Goal: Information Seeking & Learning: Learn about a topic

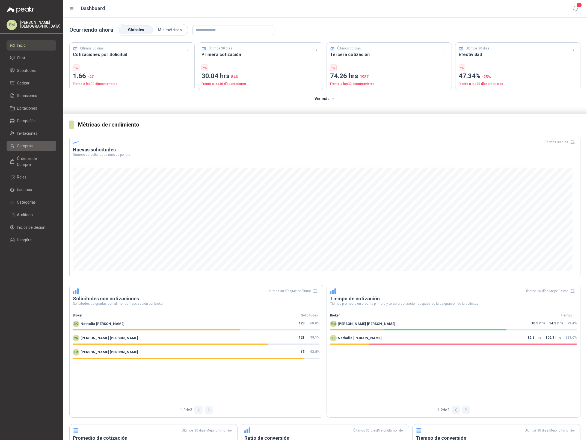
click at [26, 144] on span "Compras" at bounding box center [25, 146] width 16 height 6
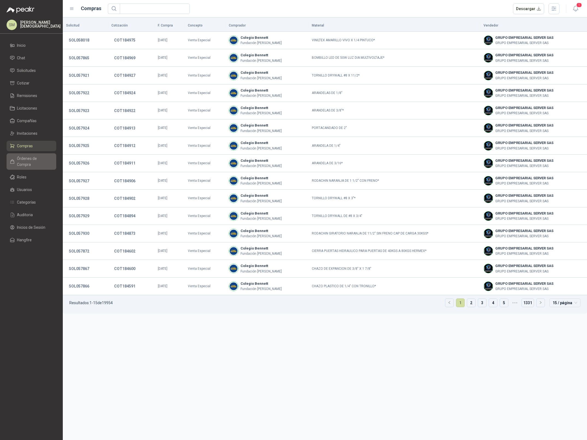
click at [42, 159] on span "Órdenes de Compra" at bounding box center [34, 161] width 34 height 12
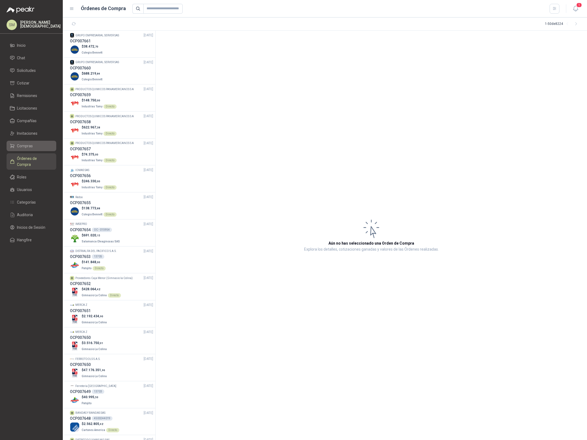
click at [33, 147] on li "Compras" at bounding box center [31, 146] width 43 height 6
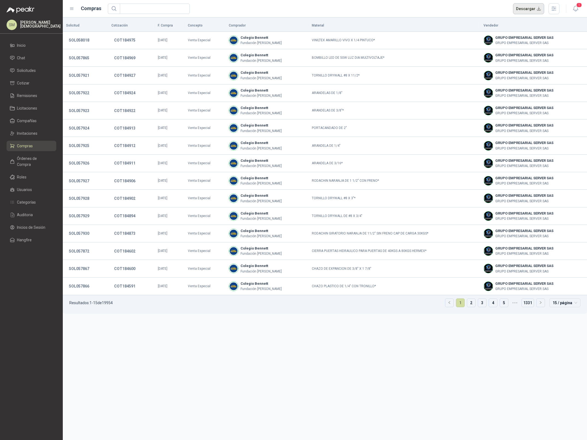
click at [533, 10] on button "Descargar" at bounding box center [528, 8] width 31 height 11
click at [23, 45] on span "Inicio" at bounding box center [21, 45] width 9 height 6
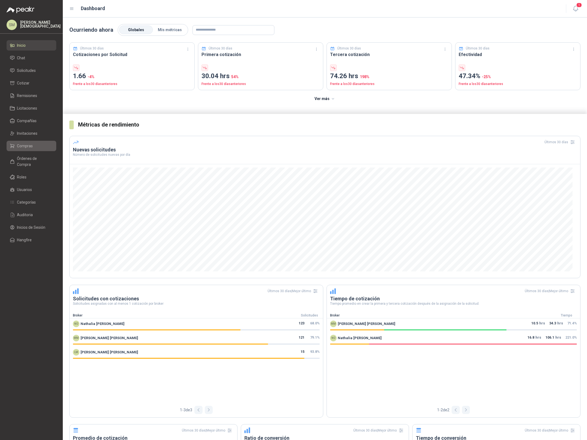
click at [24, 141] on link "Compras" at bounding box center [32, 146] width 50 height 10
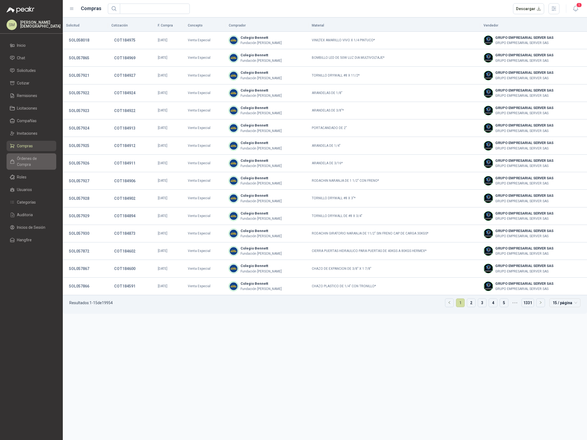
click at [34, 158] on span "Órdenes de Compra" at bounding box center [34, 161] width 34 height 12
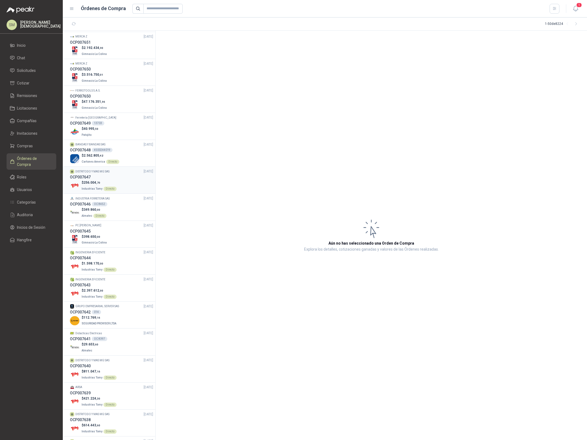
scroll to position [258, 0]
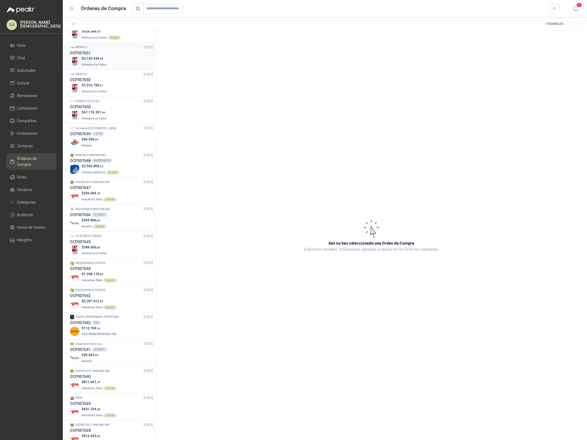
click at [108, 66] on div "$ 2.192.434 ,90 Gimnasio La Colina" at bounding box center [111, 61] width 83 height 11
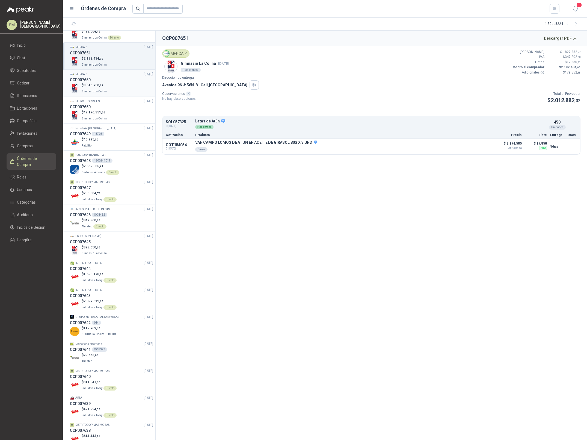
click at [104, 87] on p "$ 3.516.750 ,01" at bounding box center [95, 85] width 26 height 5
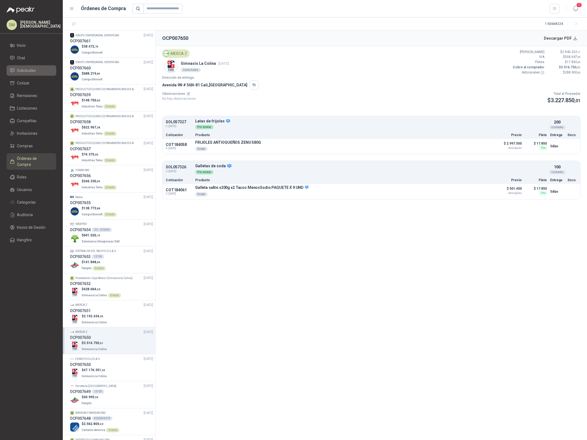
click at [33, 71] on span "Solicitudes" at bounding box center [26, 70] width 19 height 6
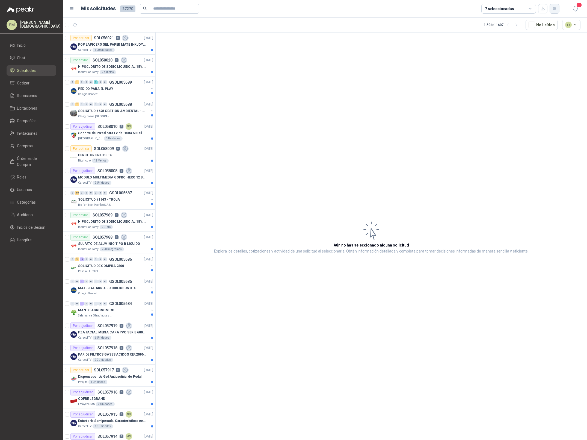
click at [557, 10] on button "button" at bounding box center [555, 9] width 10 height 10
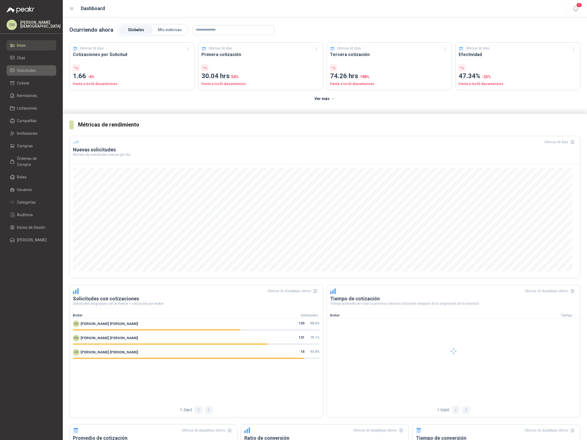
click at [22, 72] on span "Solicitudes" at bounding box center [26, 70] width 19 height 6
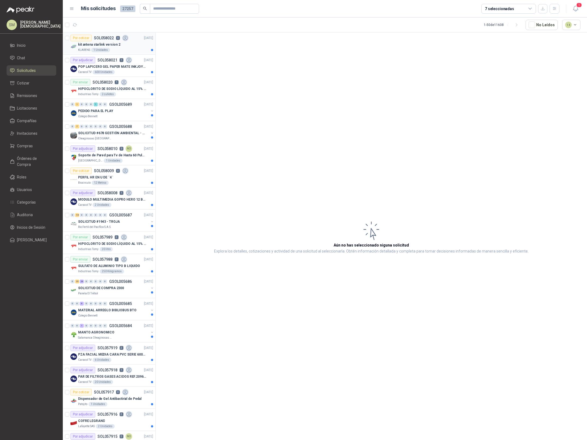
click at [131, 48] on div "KLARENS 1 Unidades" at bounding box center [115, 50] width 75 height 4
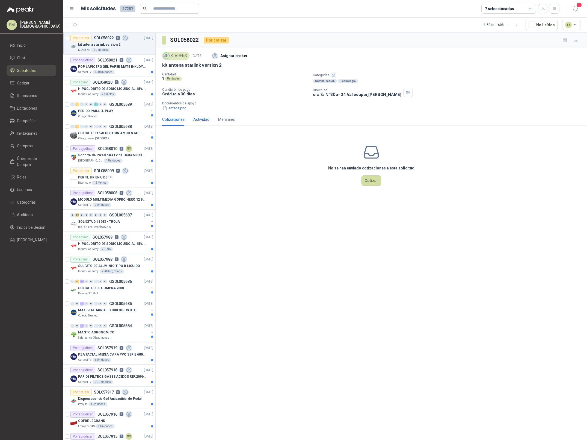
click at [196, 119] on div "Actividad" at bounding box center [201, 119] width 16 height 6
click at [116, 68] on p "POP LAPICERO GEL PAPER MATE INKJOY 0.7 (Revisar el adjunto)" at bounding box center [112, 66] width 68 height 5
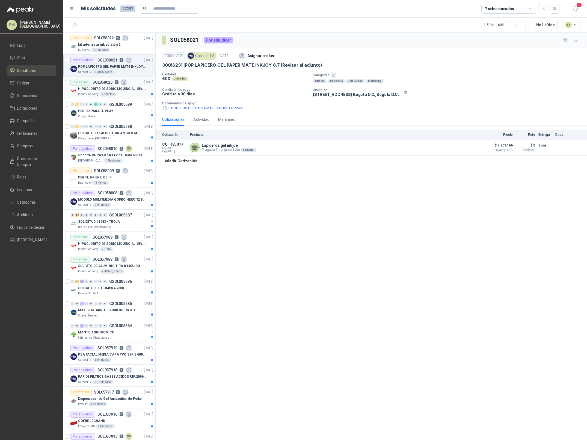
click at [122, 87] on p "HIPOCLORITO DE SODIO LÍQUIDO AL 15% CONT NETO 20L" at bounding box center [112, 88] width 68 height 5
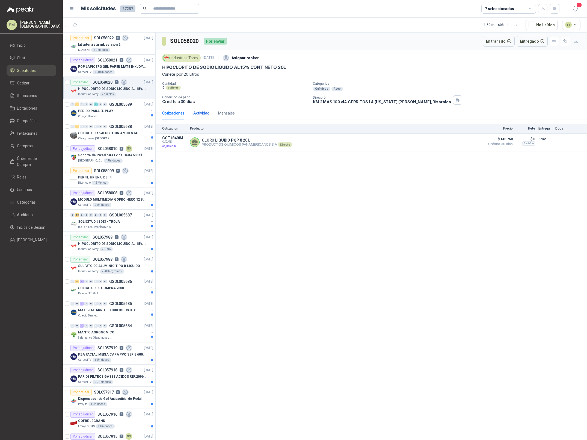
click at [202, 114] on div "Actividad" at bounding box center [201, 113] width 16 height 6
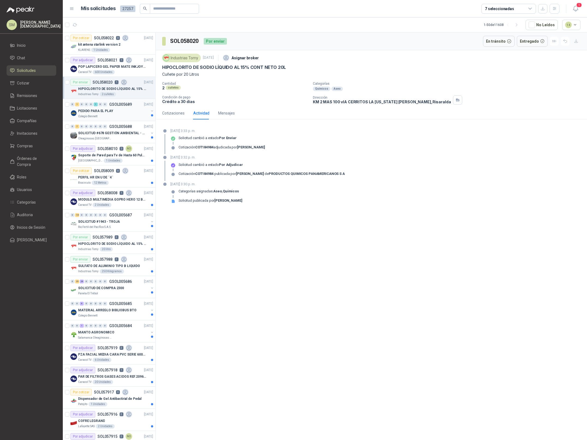
click at [105, 113] on p "PEDIDO PARA EL PLAY" at bounding box center [95, 110] width 35 height 5
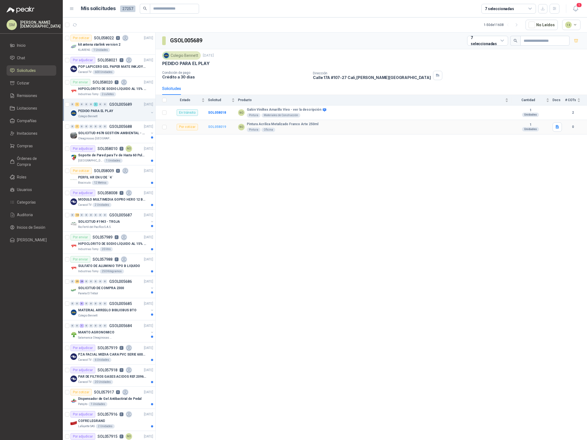
click at [215, 127] on b "SOL058019" at bounding box center [217, 127] width 18 height 4
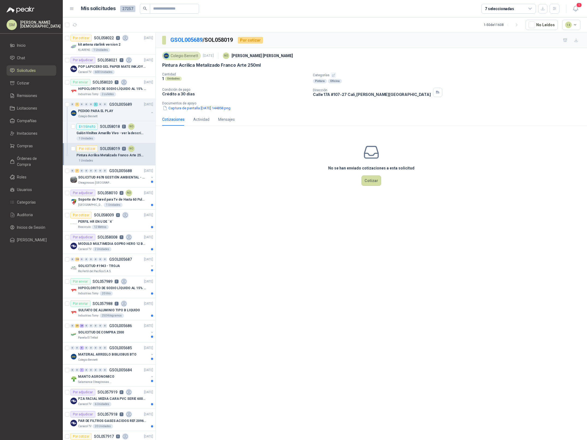
click at [332, 76] on icon "button" at bounding box center [334, 75] width 4 height 4
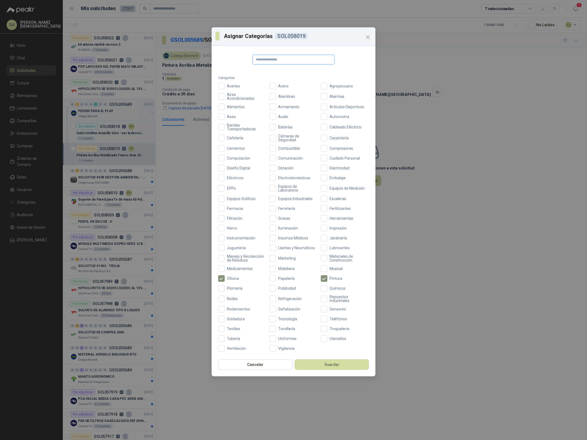
click at [293, 59] on input "text" at bounding box center [294, 60] width 82 height 10
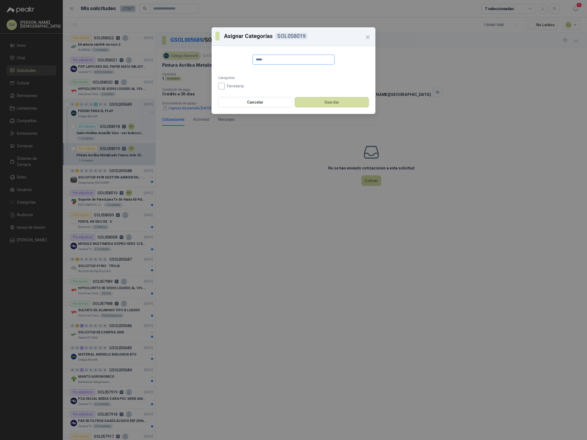
type input "*****"
click at [228, 83] on label "Ferretería" at bounding box center [242, 86] width 48 height 7
click at [320, 102] on button "Guardar" at bounding box center [332, 102] width 74 height 10
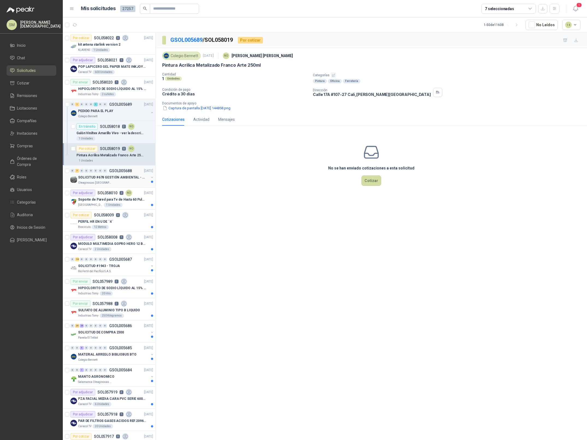
click at [115, 183] on div "Oleaginosas [GEOGRAPHIC_DATA][PERSON_NAME]" at bounding box center [113, 182] width 71 height 4
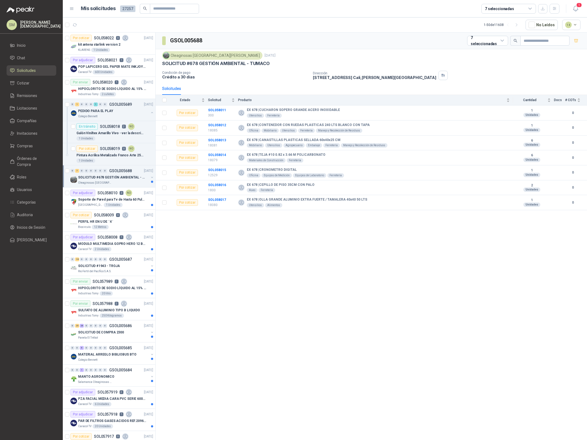
click at [109, 182] on p "Oleaginosas [GEOGRAPHIC_DATA][PERSON_NAME]" at bounding box center [95, 182] width 34 height 4
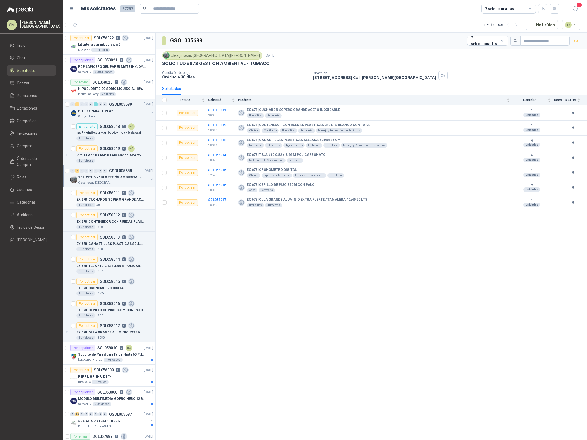
click at [113, 200] on p "EX 678 | CUCHARON SOPERO GRANDE ACERO INOXIDABLE" at bounding box center [110, 199] width 68 height 5
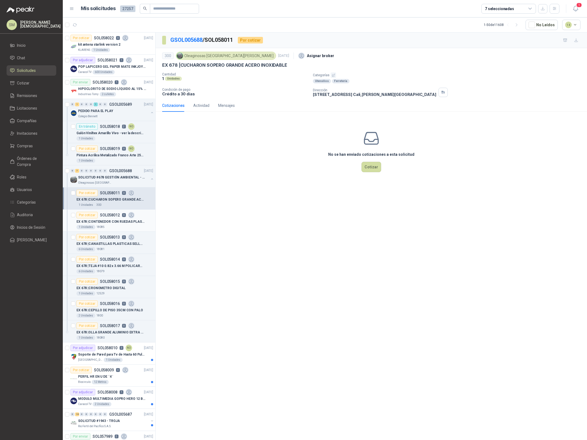
click at [116, 218] on div "Por cotizar SOL058012 0" at bounding box center [105, 215] width 58 height 7
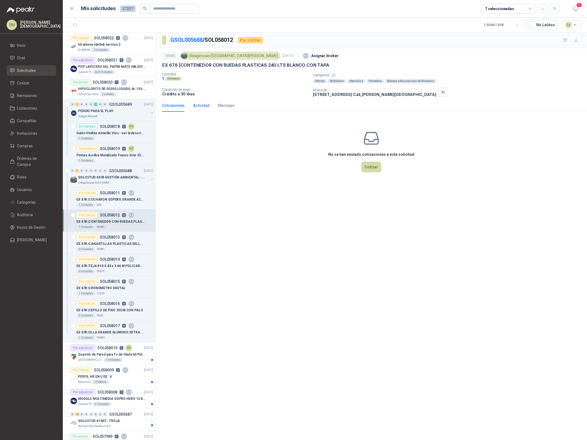
click at [206, 108] on div "Actividad" at bounding box center [201, 105] width 16 height 6
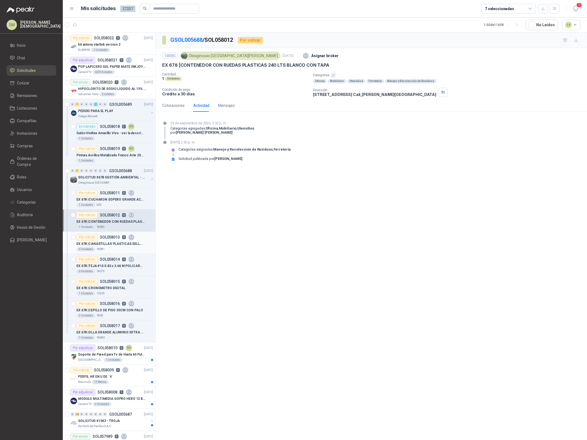
click at [116, 246] on p "EX 678 | CANASTILLAS PLASTICAS SELLADA 60x40x25 CM" at bounding box center [110, 243] width 68 height 5
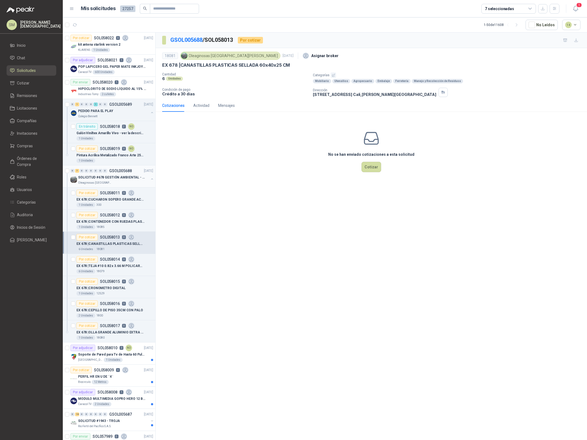
click at [115, 182] on div "Oleaginosas [GEOGRAPHIC_DATA][PERSON_NAME]" at bounding box center [113, 182] width 71 height 4
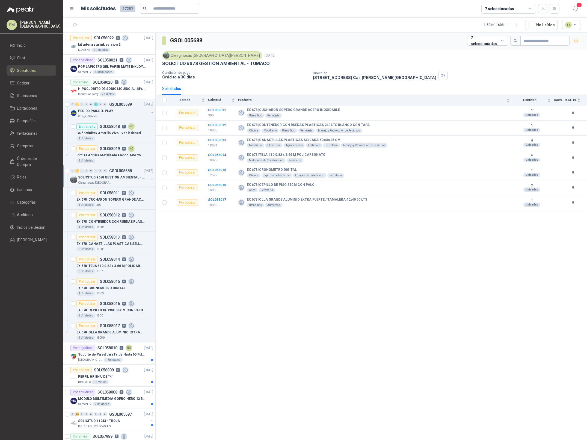
click at [103, 179] on p "SOLICITUD #678 GESTIÓN AMBIENTAL - TUMACO" at bounding box center [112, 177] width 68 height 5
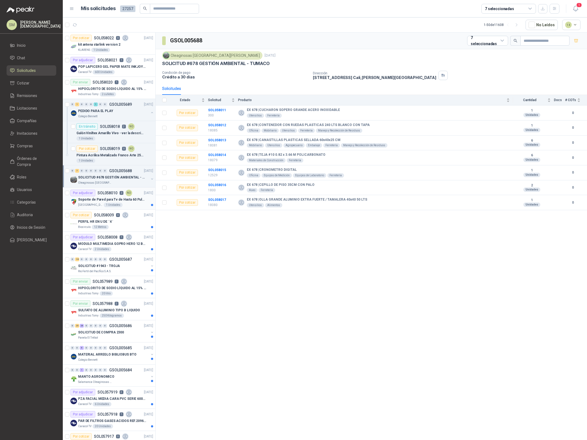
click at [118, 203] on div "[GEOGRAPHIC_DATA][PERSON_NAME]" at bounding box center [115, 205] width 75 height 4
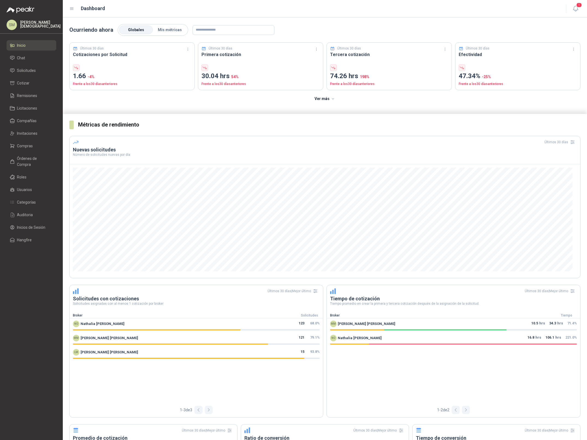
click at [26, 28] on div "[PERSON_NAME][DEMOGRAPHIC_DATA]" at bounding box center [32, 25] width 50 height 10
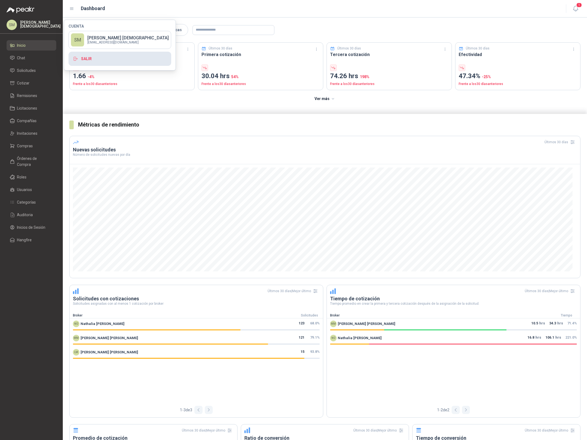
click at [82, 59] on button "Salir" at bounding box center [120, 59] width 103 height 14
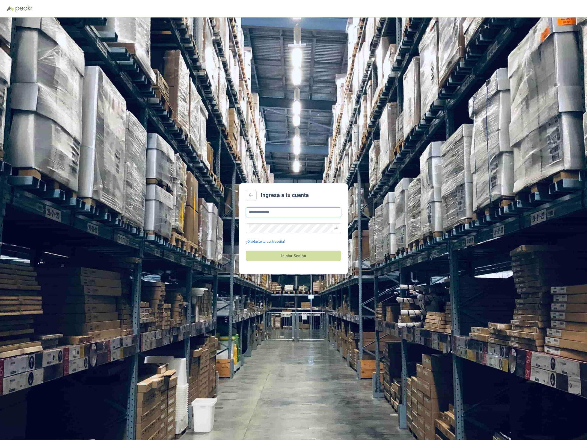
click at [291, 209] on input "**********" at bounding box center [294, 212] width 96 height 10
type input "**********"
click at [307, 254] on button "Iniciar Sesión" at bounding box center [294, 255] width 96 height 10
